Goal: Check status: Check status

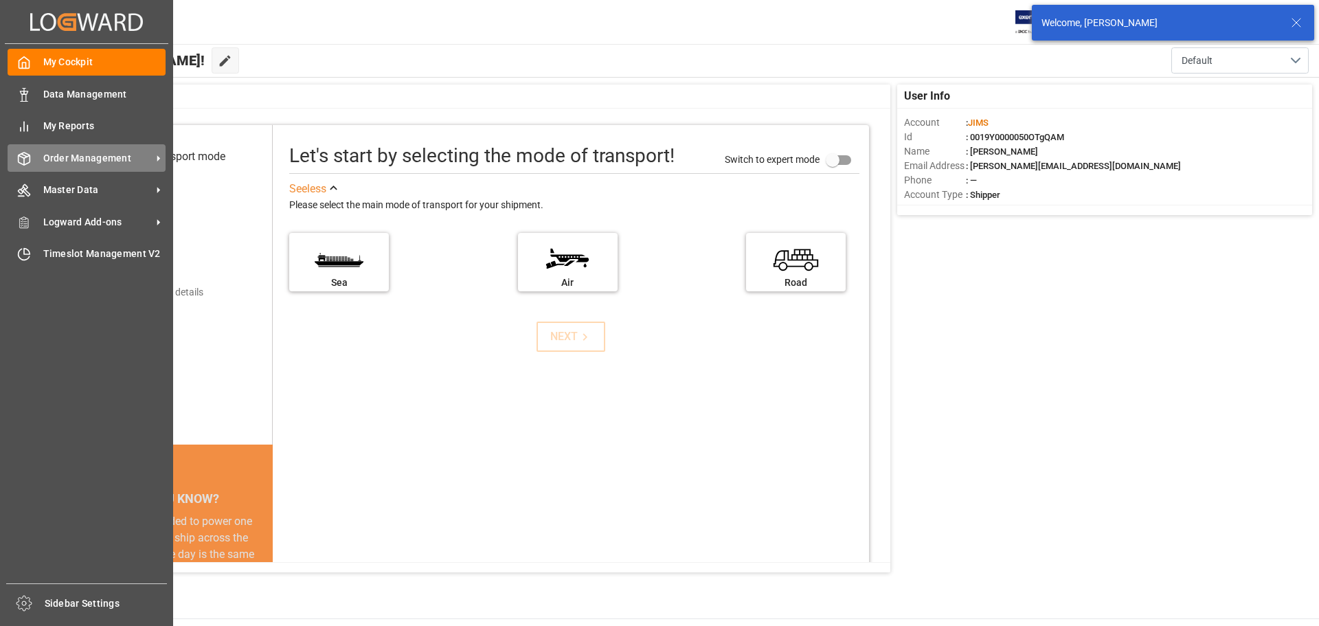
click at [106, 159] on span "Order Management" at bounding box center [97, 158] width 109 height 14
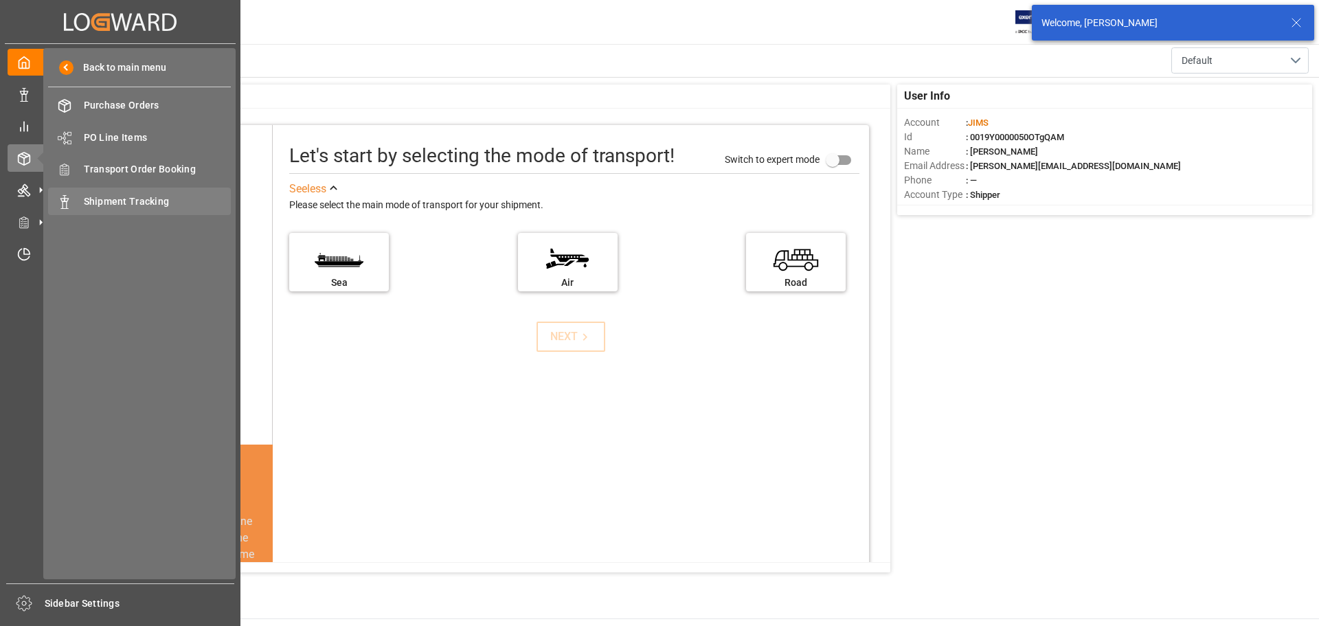
click at [204, 192] on div "Shipment Tracking Shipment Tracking" at bounding box center [139, 201] width 183 height 27
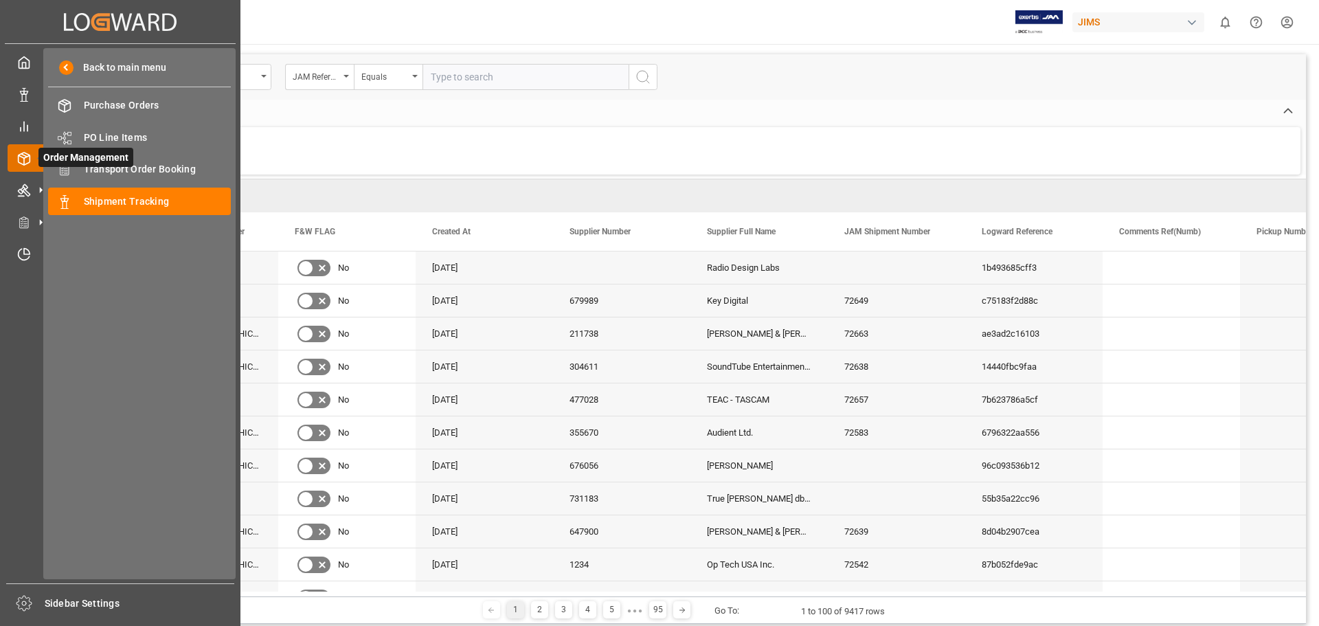
click at [31, 153] on icon at bounding box center [40, 158] width 29 height 29
click at [163, 166] on span "Transport Order Booking" at bounding box center [158, 169] width 148 height 14
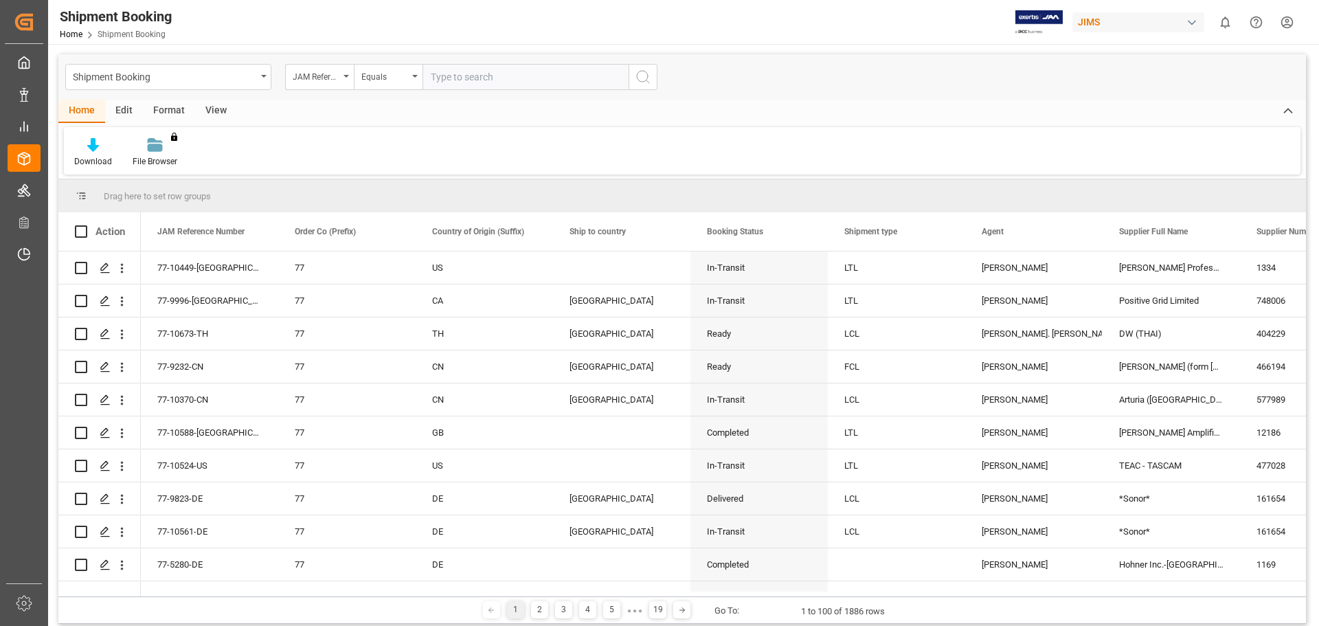
click at [536, 82] on input "text" at bounding box center [525, 77] width 206 height 26
paste input "77-10539-DE"
type input "77-10539-DE"
click at [642, 74] on icon "search button" at bounding box center [643, 77] width 16 height 16
